Goal: Find specific page/section: Find specific page/section

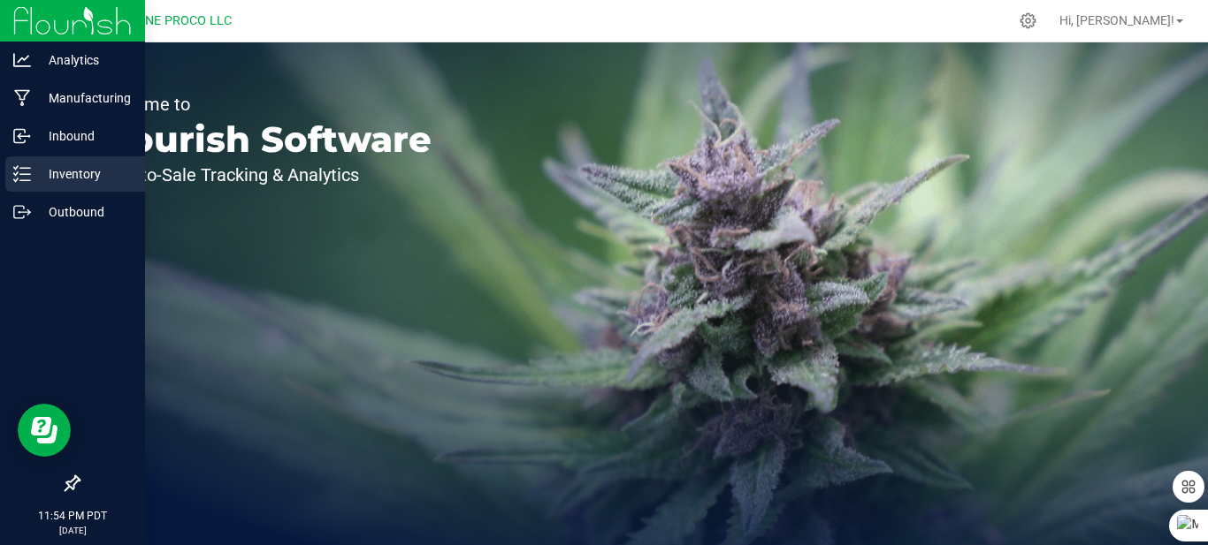
click at [90, 174] on p "Inventory" at bounding box center [84, 174] width 106 height 21
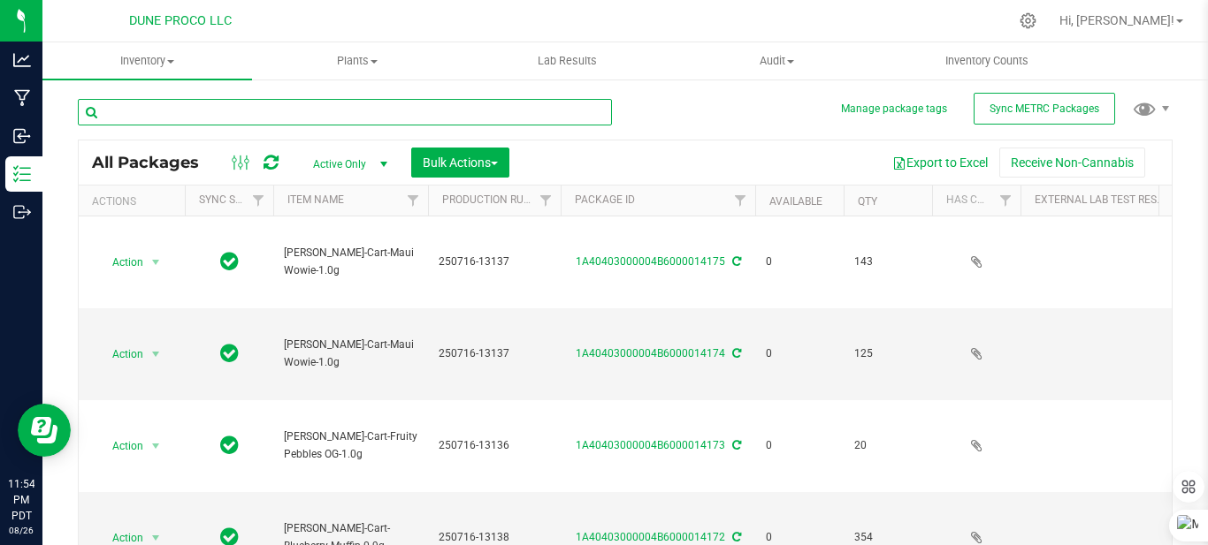
click at [257, 111] on input "text" at bounding box center [345, 112] width 534 height 27
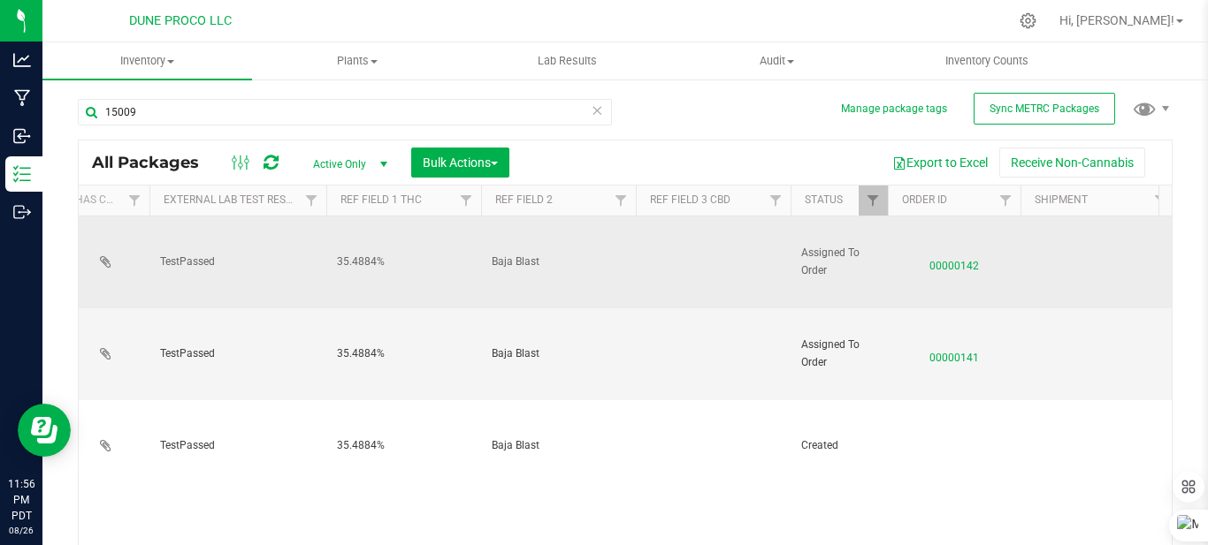
click at [268, 290] on td "TestPassed" at bounding box center [237, 263] width 177 height 92
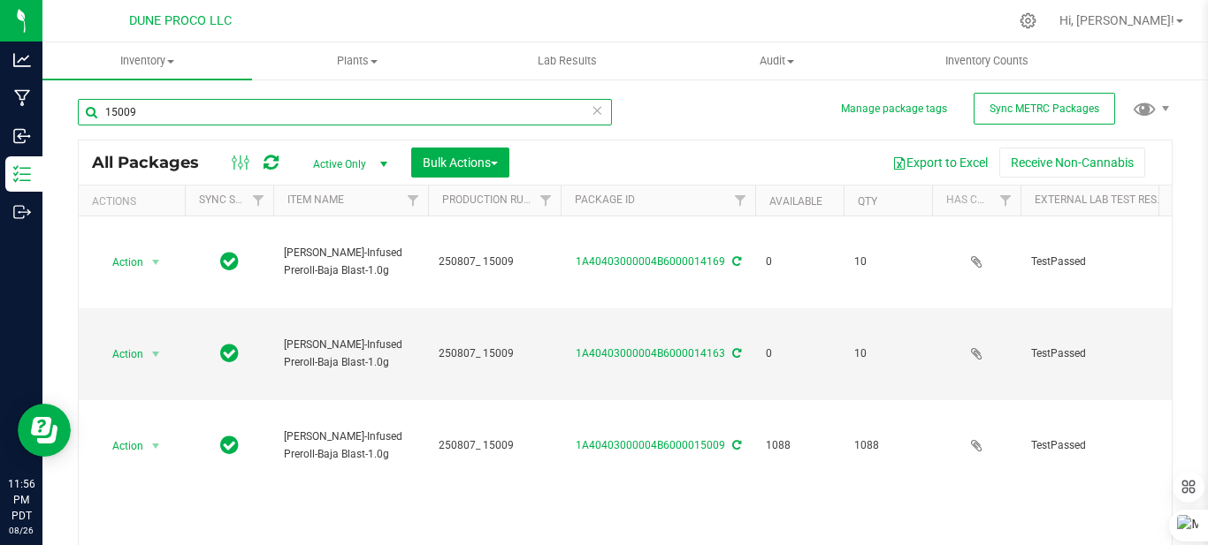
click at [165, 110] on input "15009" at bounding box center [345, 112] width 534 height 27
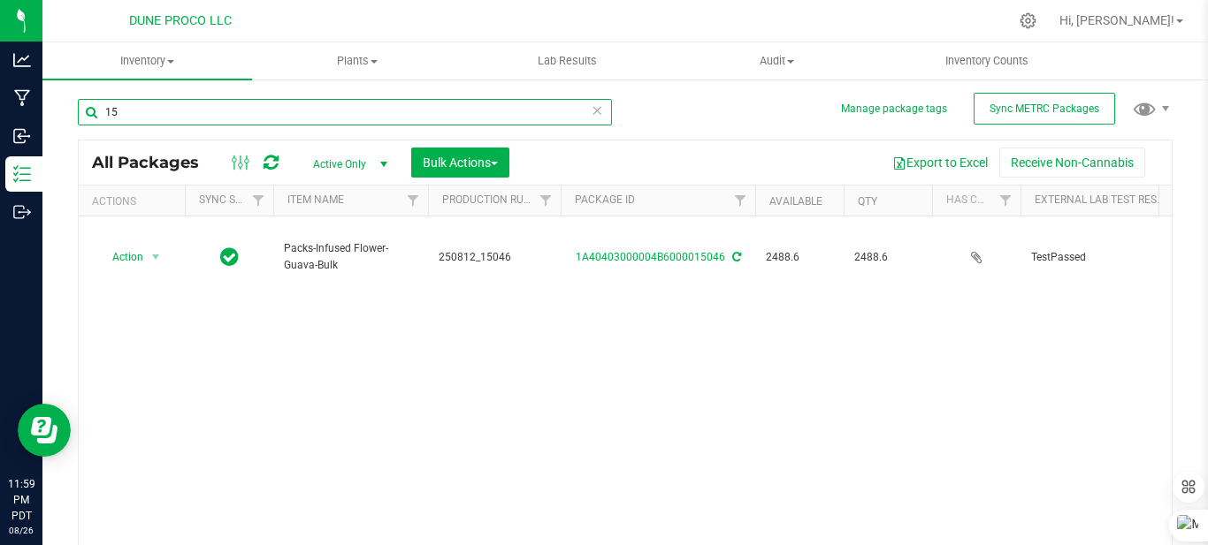
type input "1"
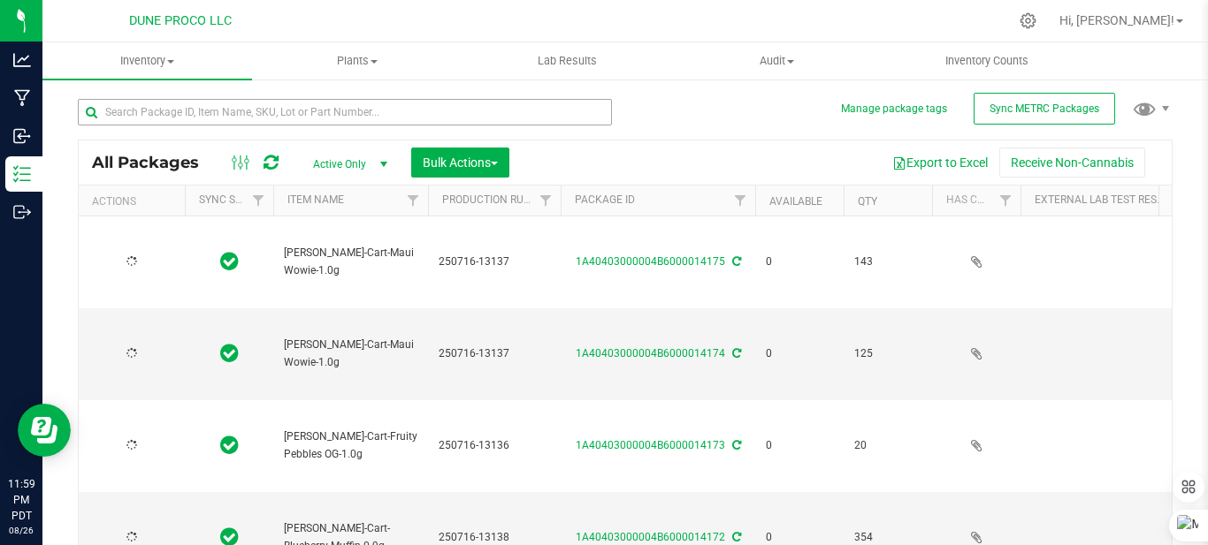
type input "[DATE]"
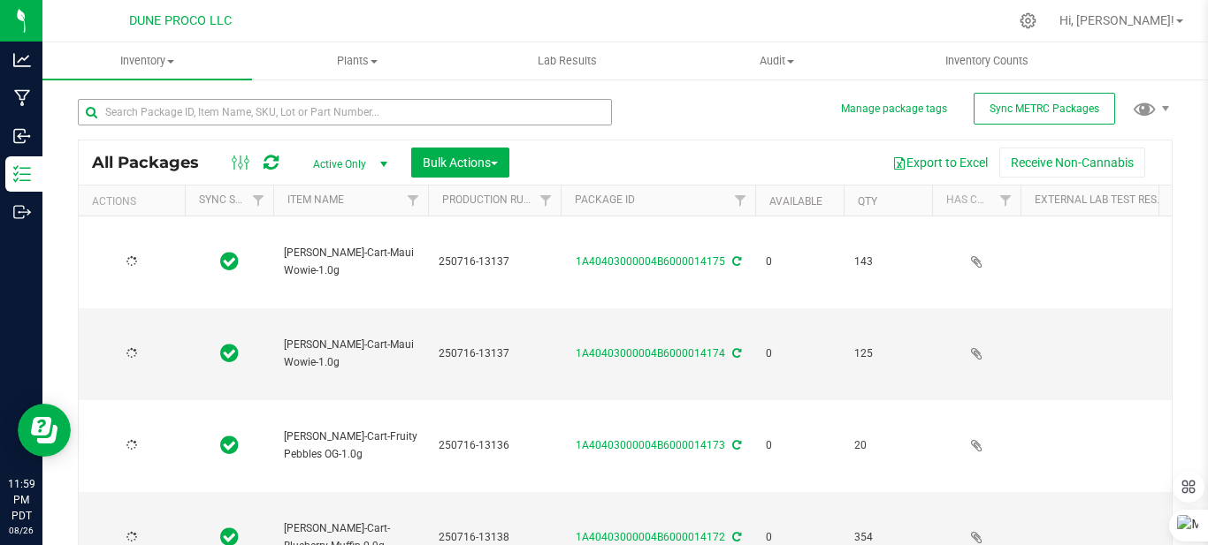
type input "[DATE]"
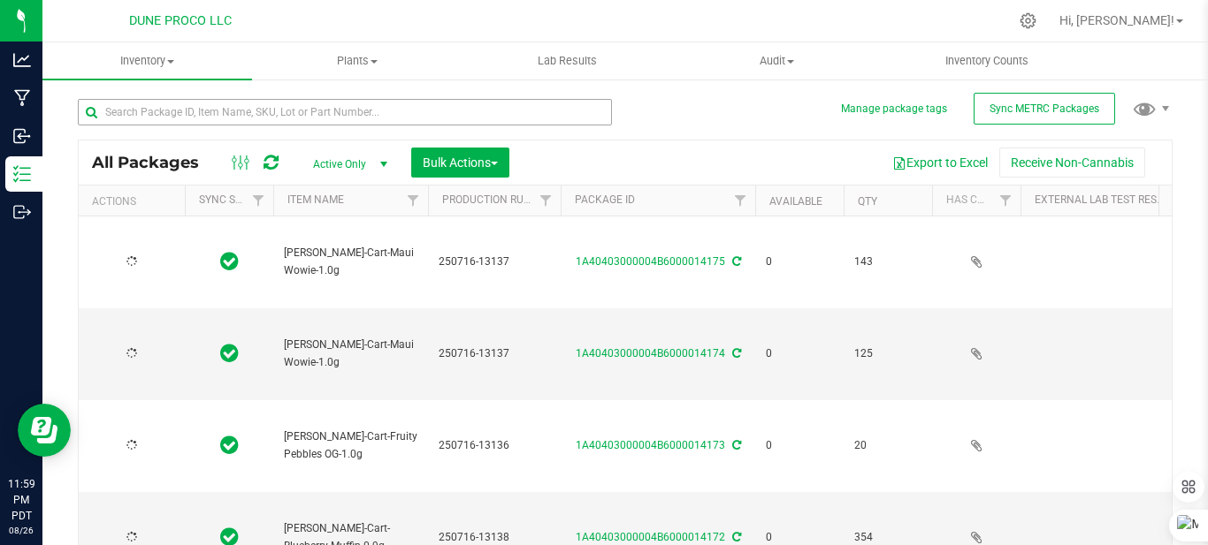
type input "[DATE]"
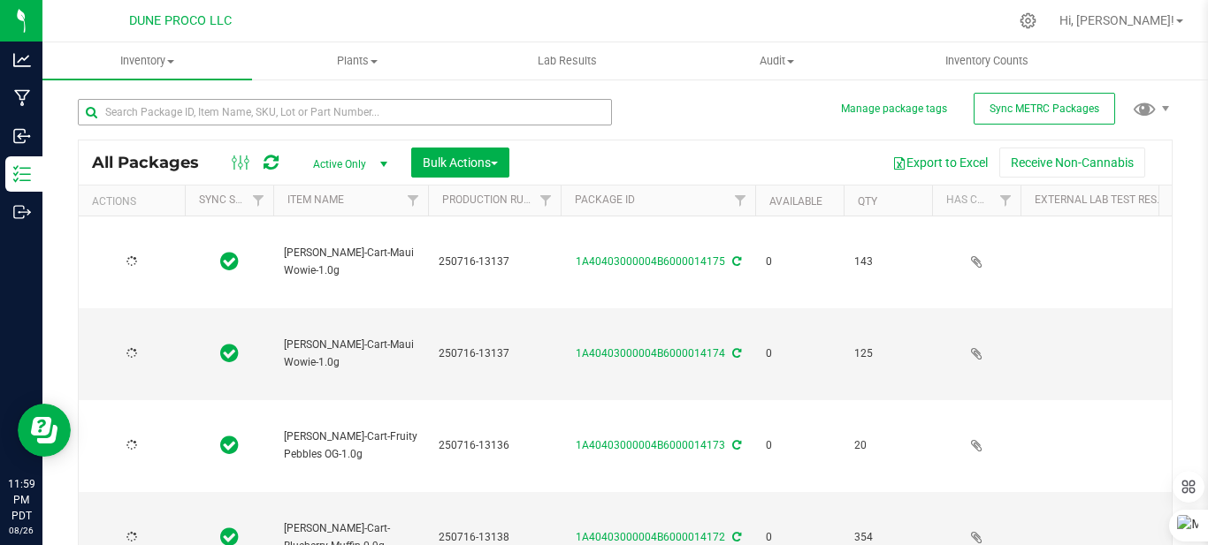
type input "[DATE]"
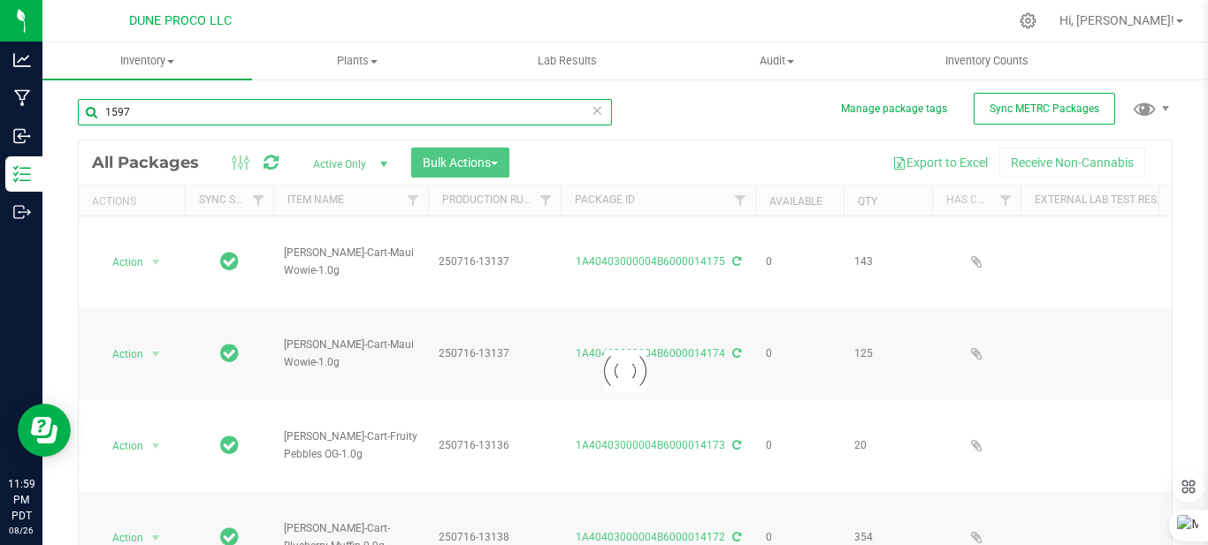
type input "15972"
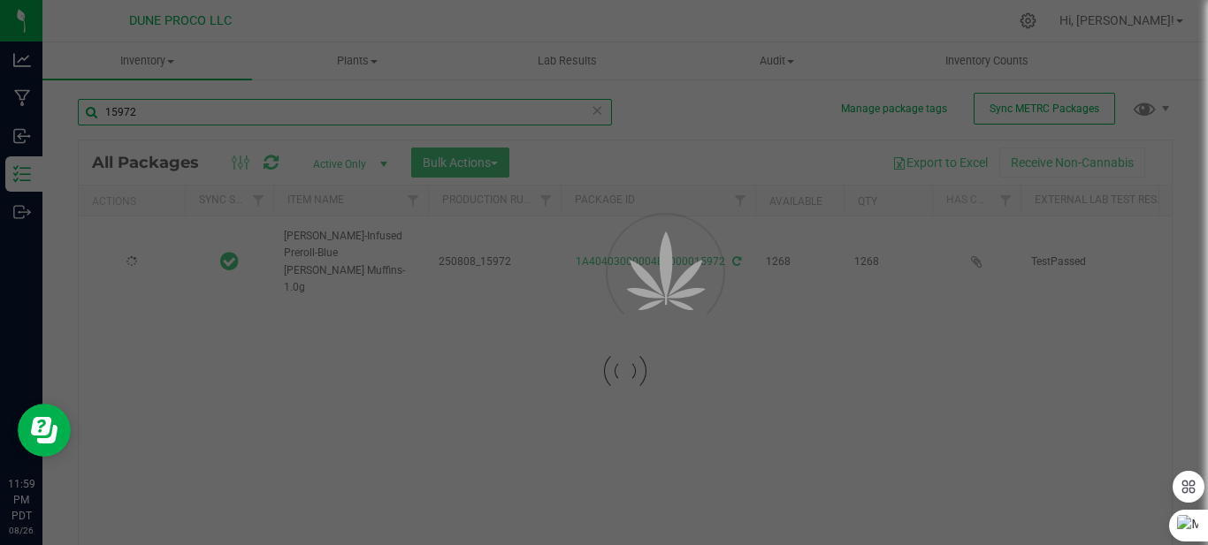
type input "[DATE]"
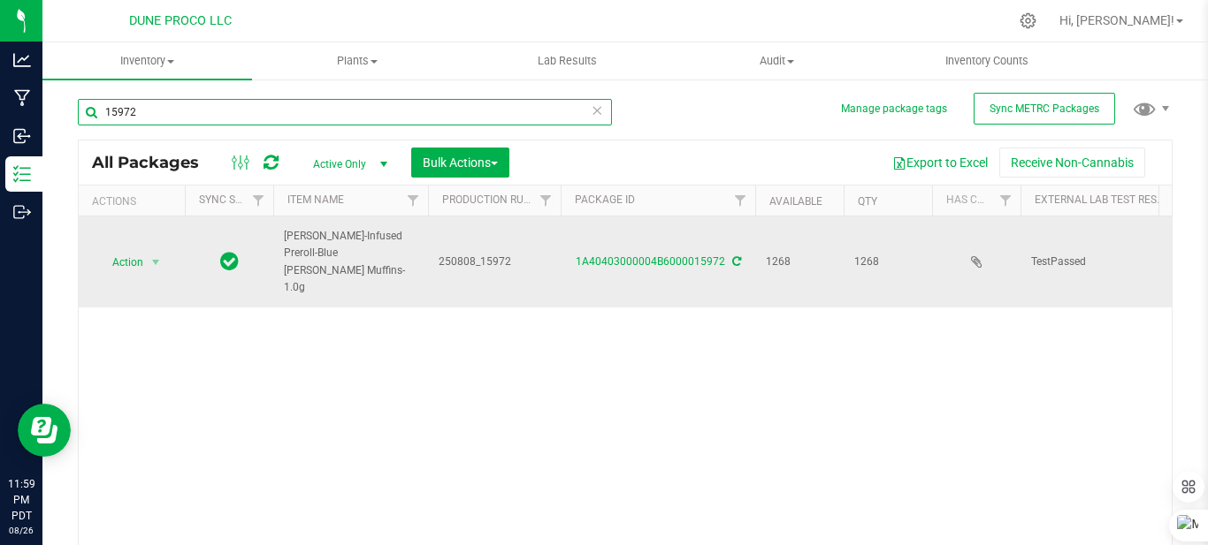
scroll to position [0, 162]
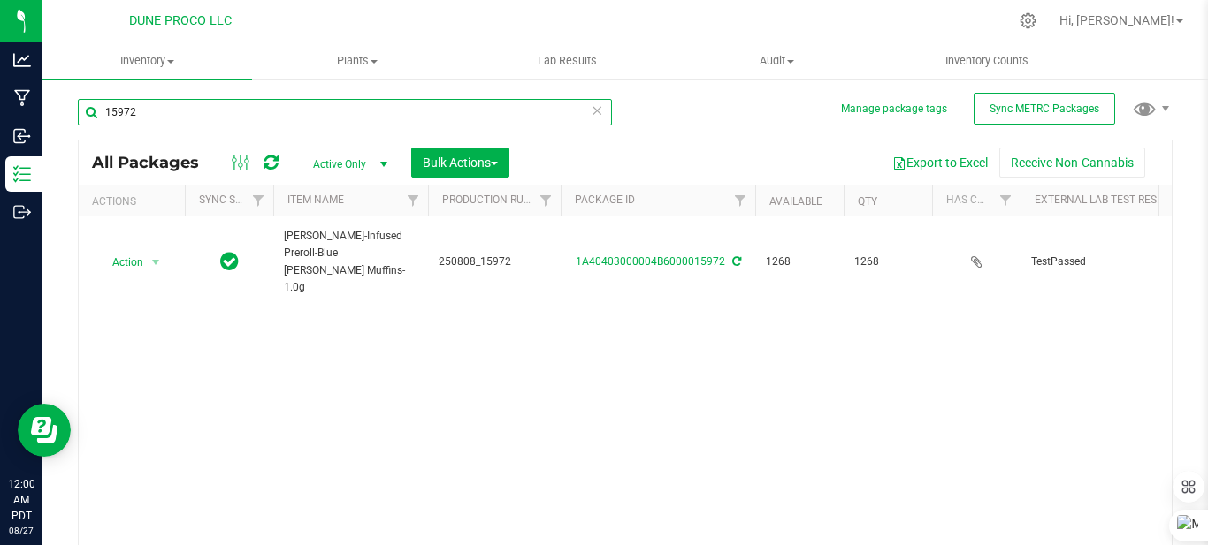
type input "15972"
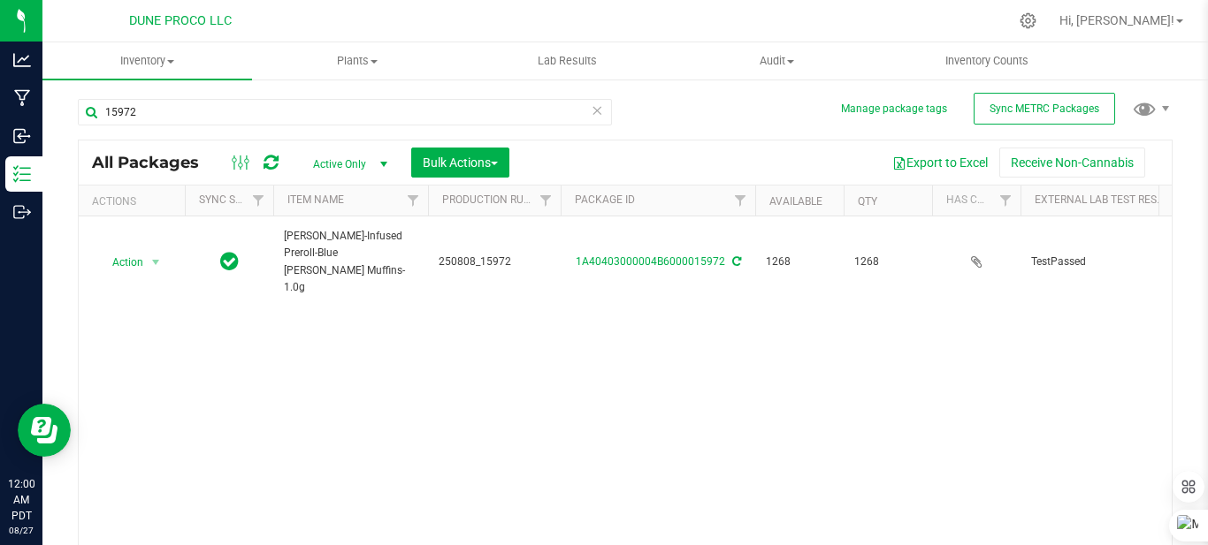
click at [591, 107] on icon at bounding box center [597, 109] width 12 height 21
